Goal: Task Accomplishment & Management: Use online tool/utility

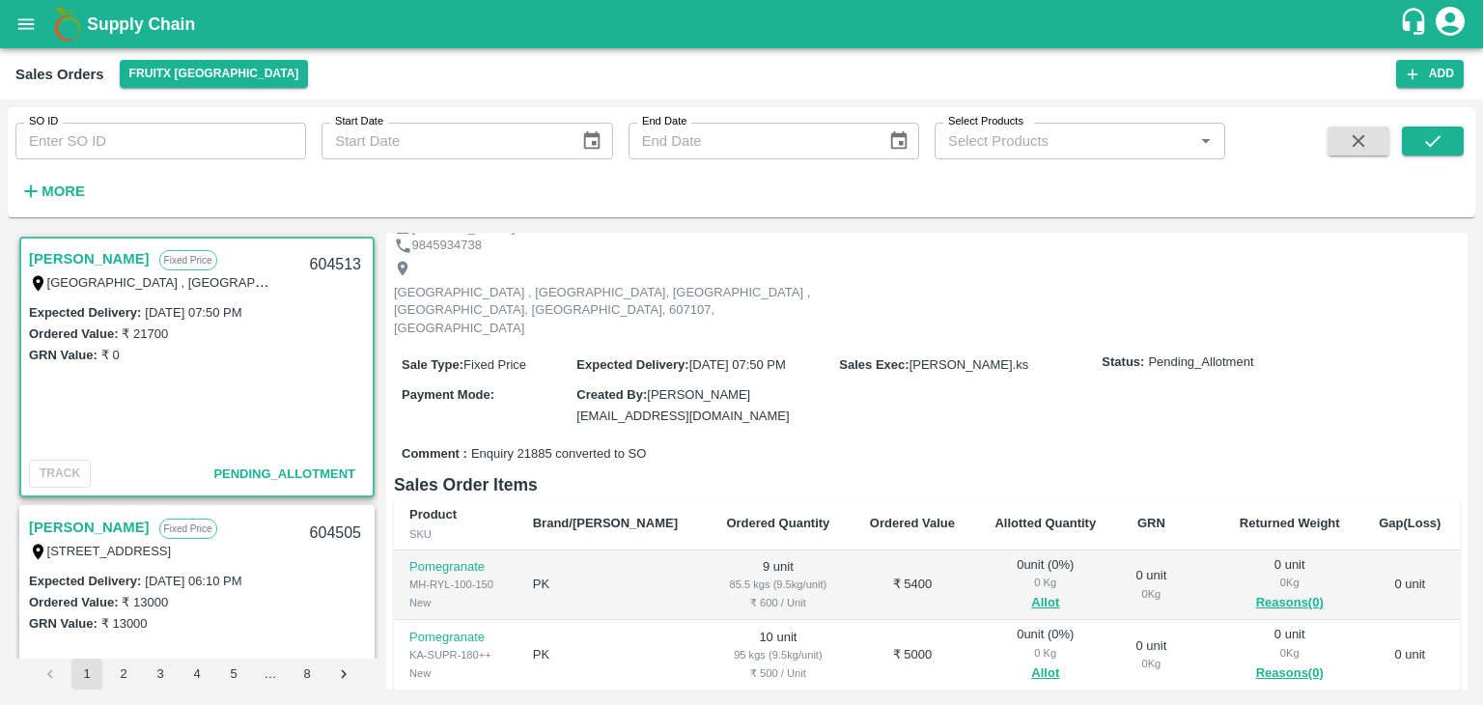
scroll to position [130, 0]
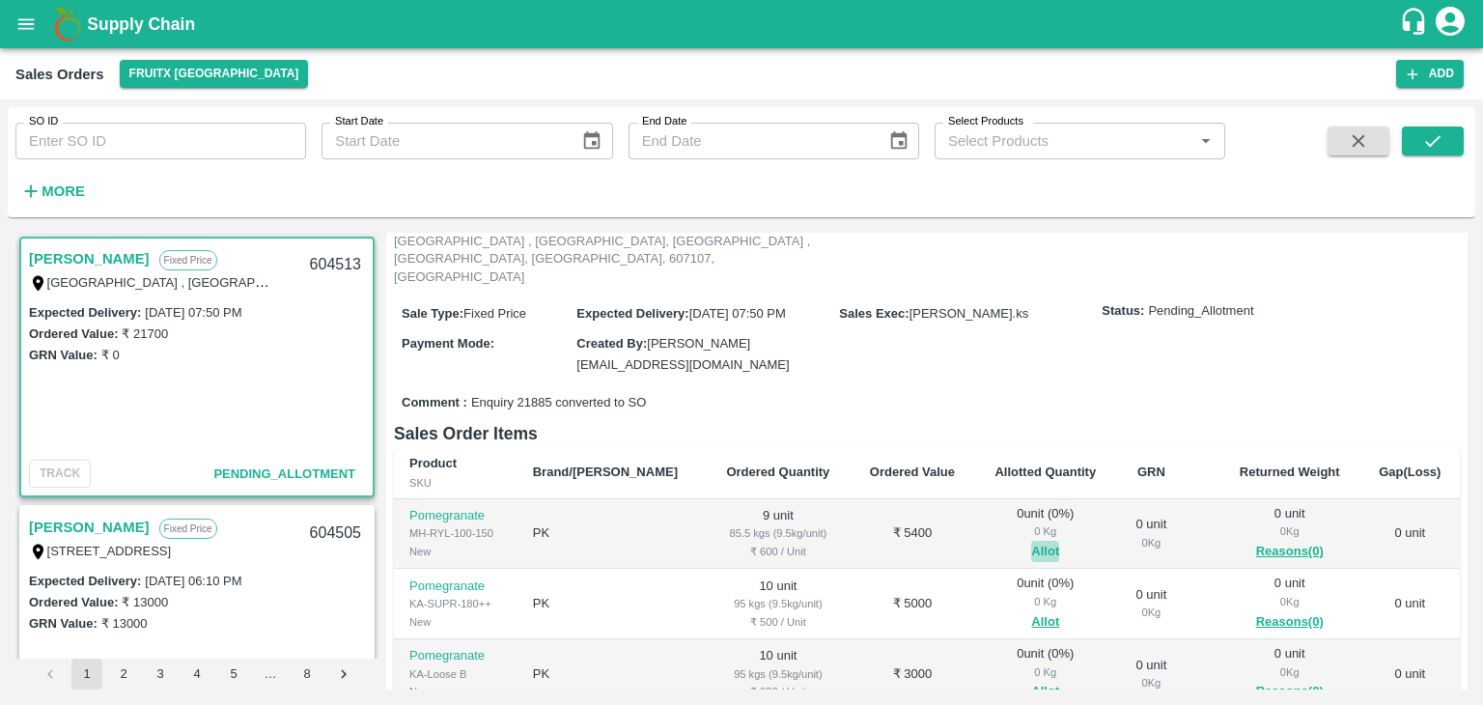
click at [1031, 541] on button "Allot" at bounding box center [1045, 552] width 28 height 22
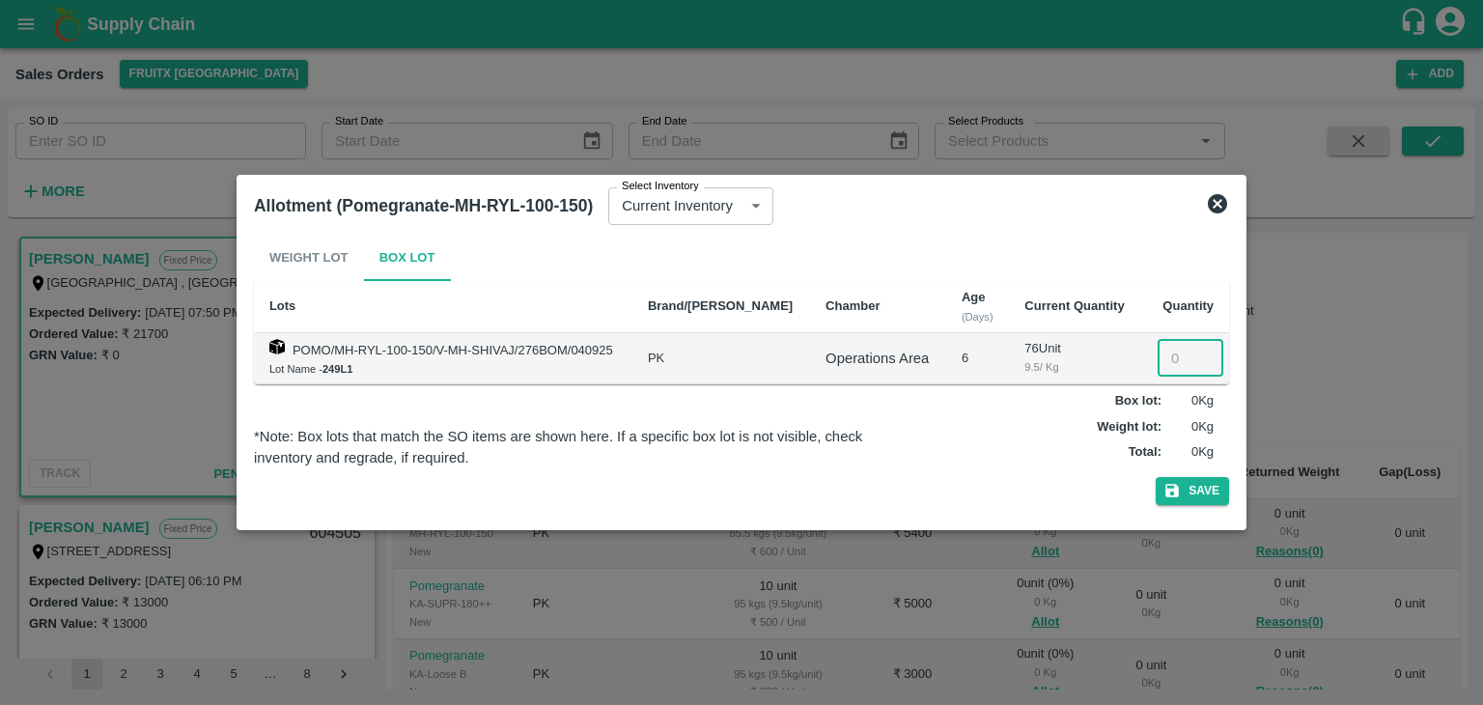
click at [1176, 364] on input "number" at bounding box center [1191, 358] width 66 height 37
type input "9"
click at [1156, 477] on button "Save" at bounding box center [1192, 491] width 73 height 28
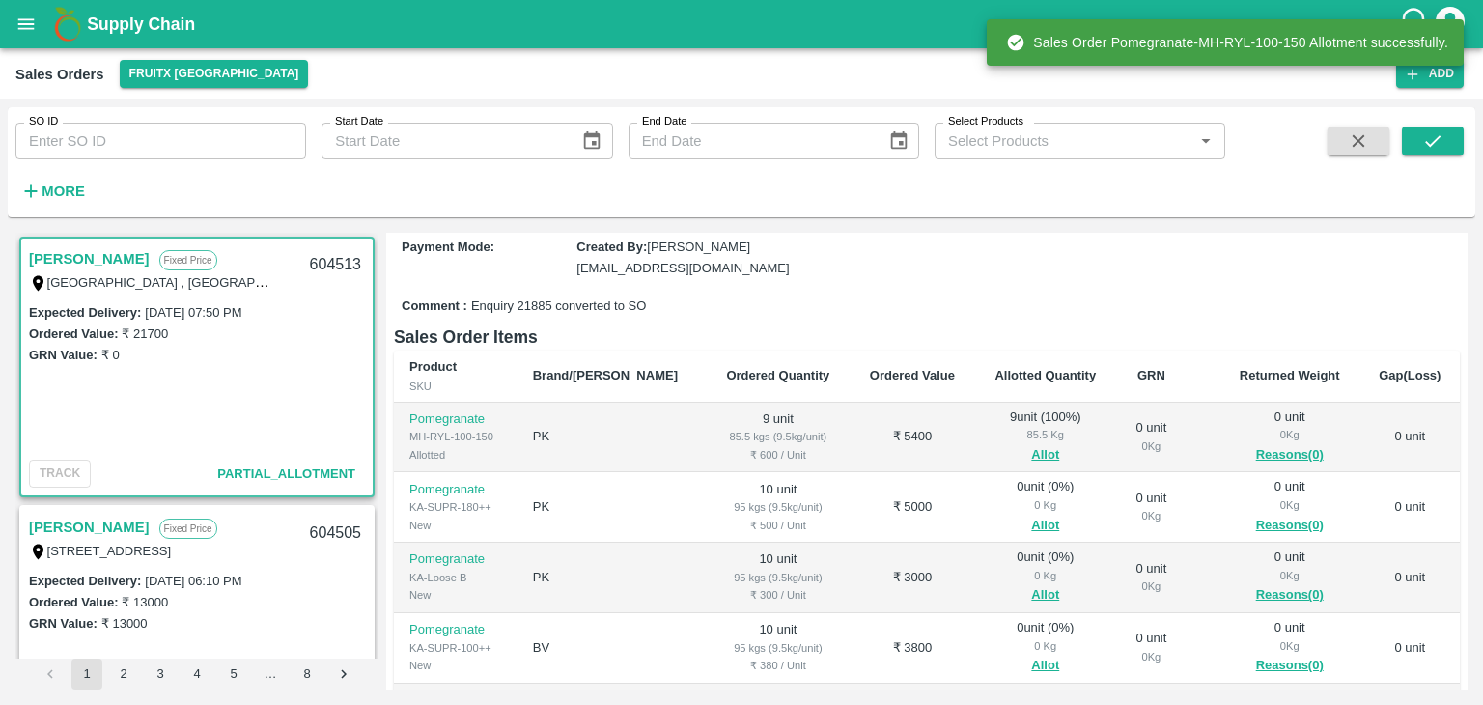
scroll to position [239, 0]
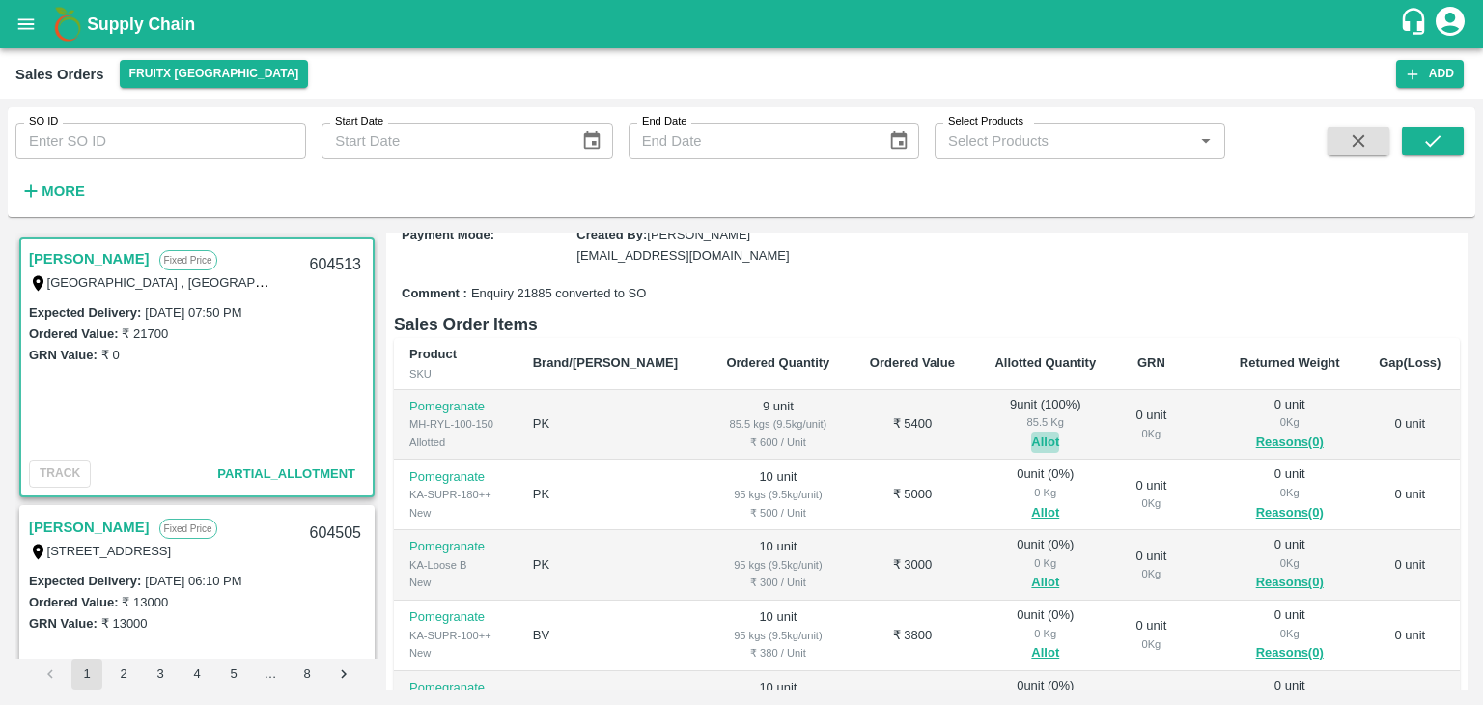
click at [1031, 432] on button "Allot" at bounding box center [1045, 443] width 28 height 22
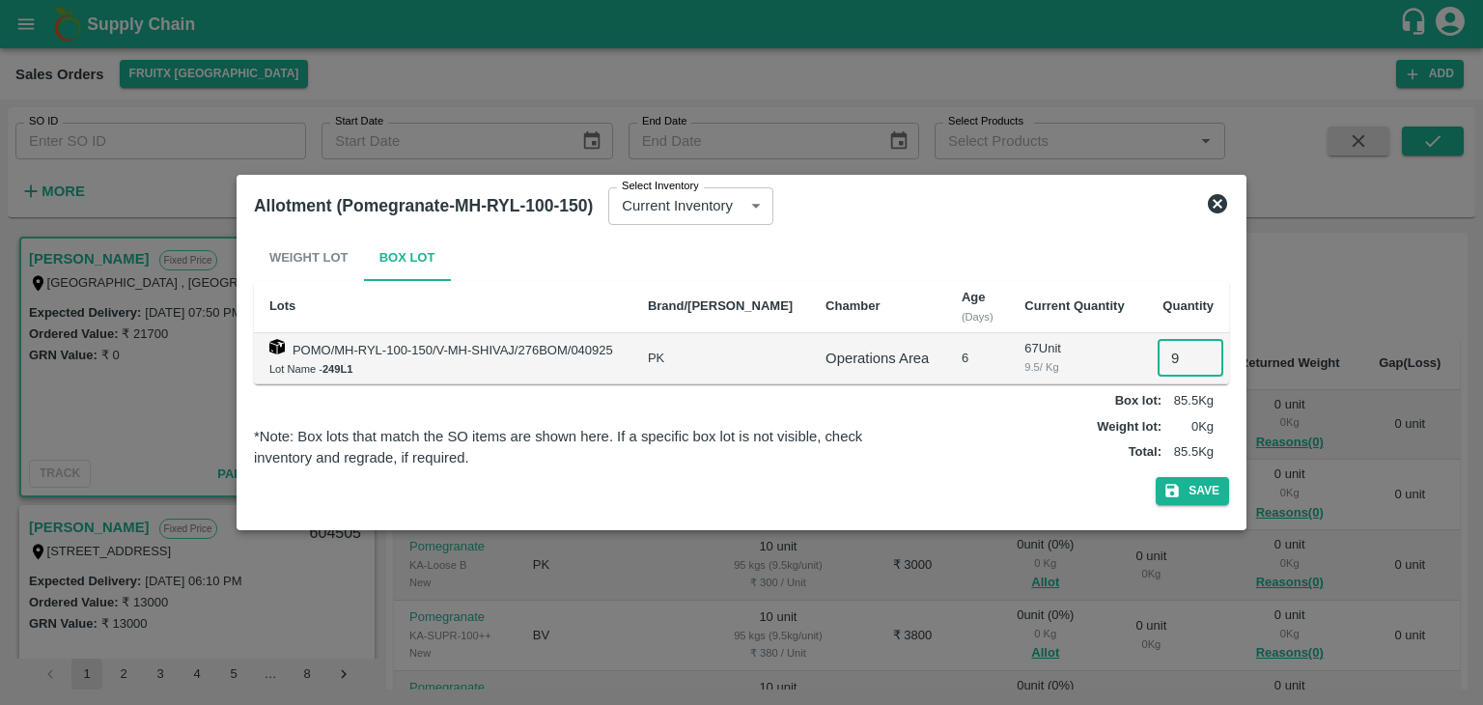
click at [1181, 364] on input "9" at bounding box center [1191, 358] width 66 height 37
type input "00"
click at [1211, 490] on button "Save" at bounding box center [1192, 491] width 73 height 28
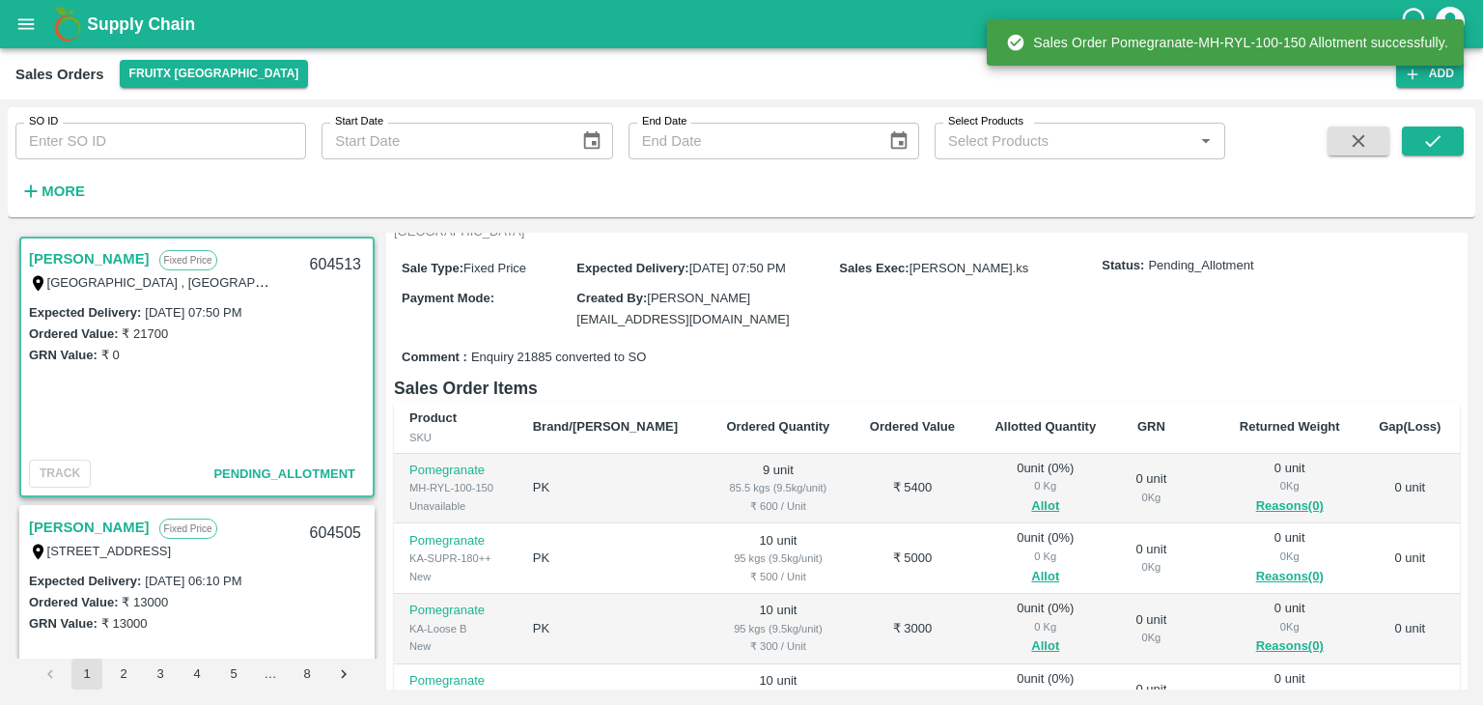
scroll to position [0, 0]
